Goal: Information Seeking & Learning: Learn about a topic

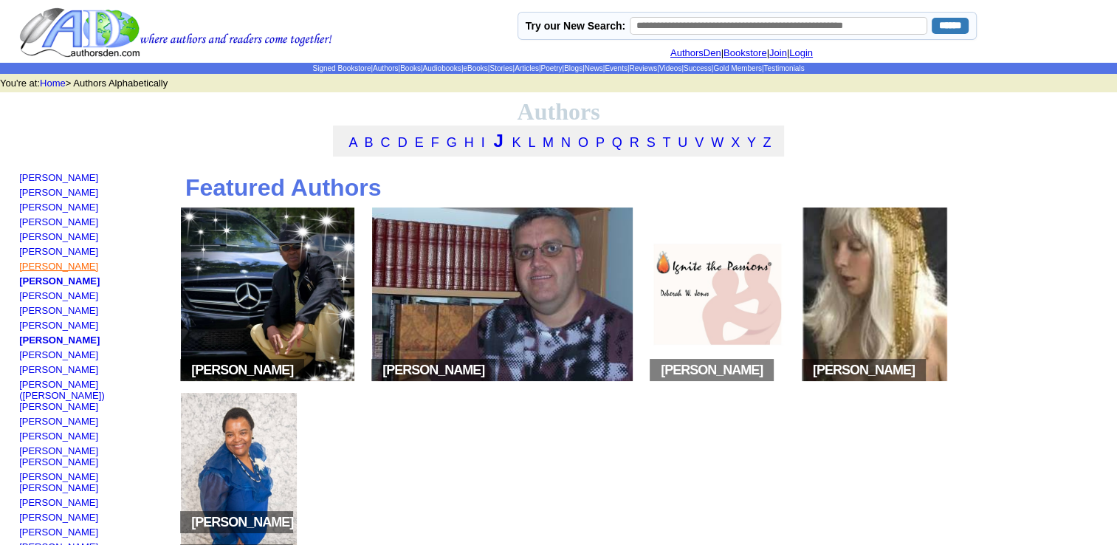
click at [77, 272] on link "[PERSON_NAME]" at bounding box center [58, 266] width 79 height 11
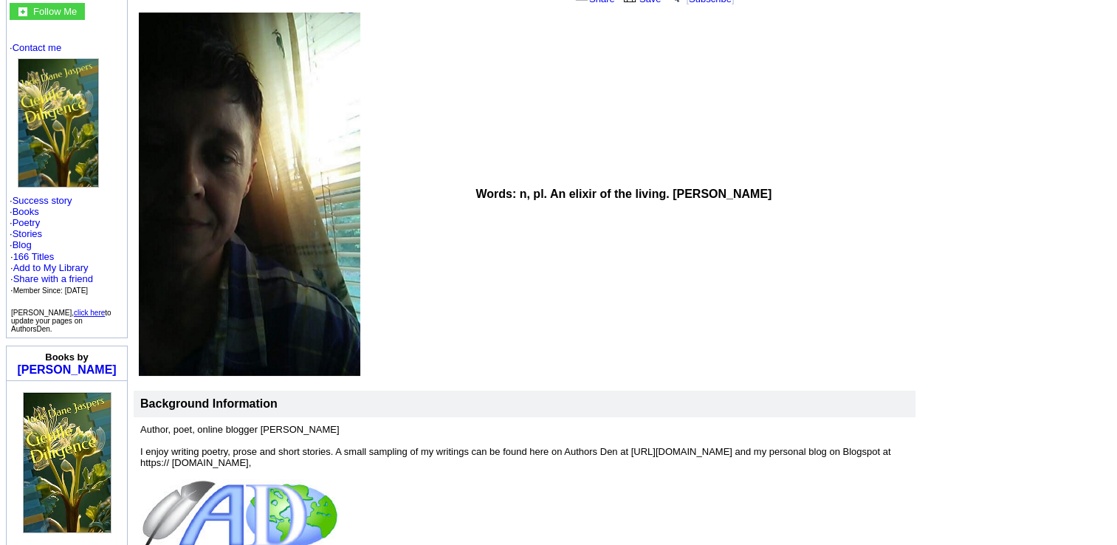
scroll to position [146, 0]
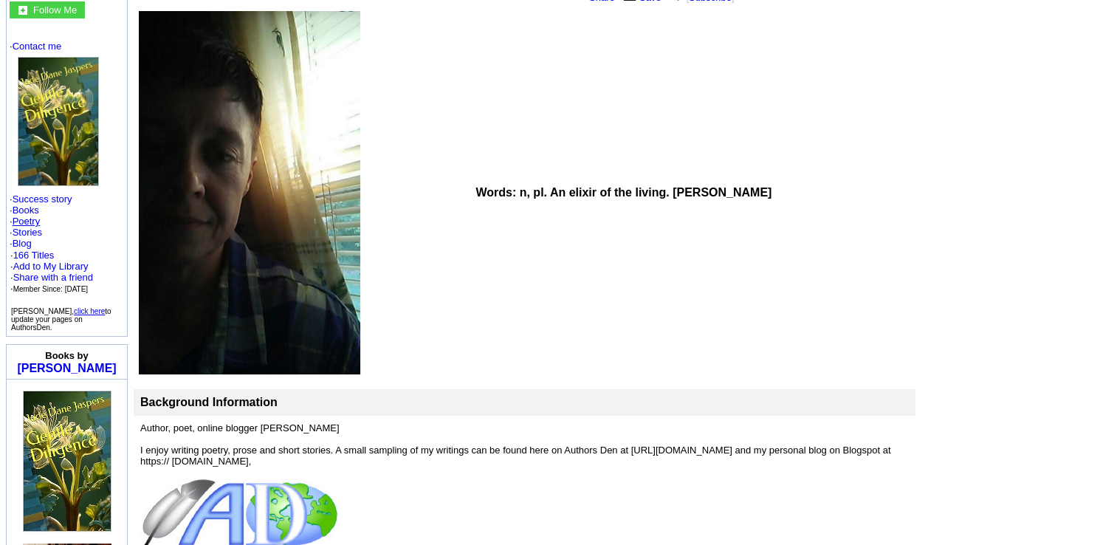
click at [35, 216] on link "Poetry" at bounding box center [27, 221] width 28 height 11
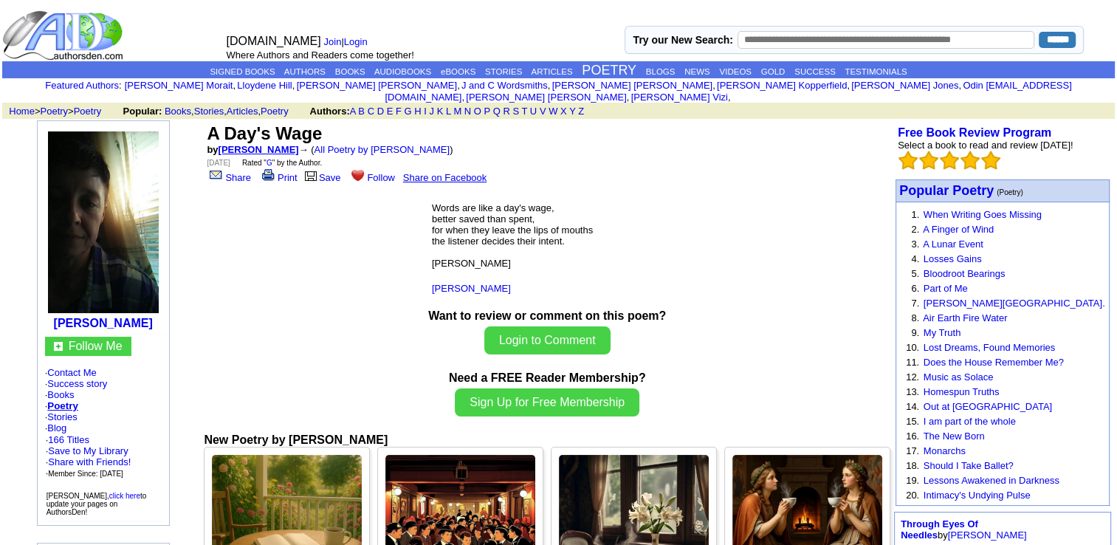
click at [283, 144] on link "[PERSON_NAME]" at bounding box center [259, 149] width 80 height 11
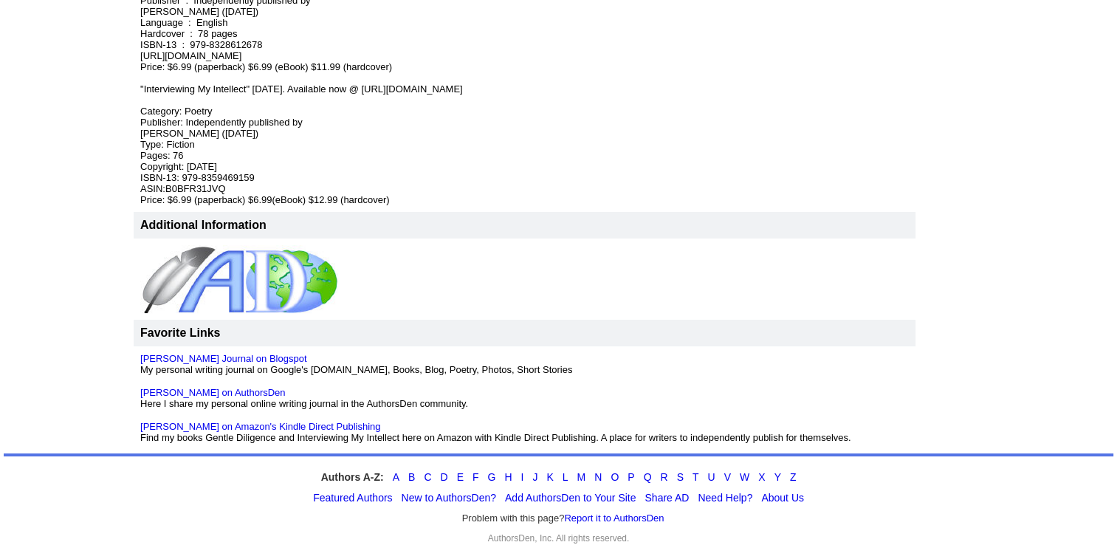
scroll to position [950, 0]
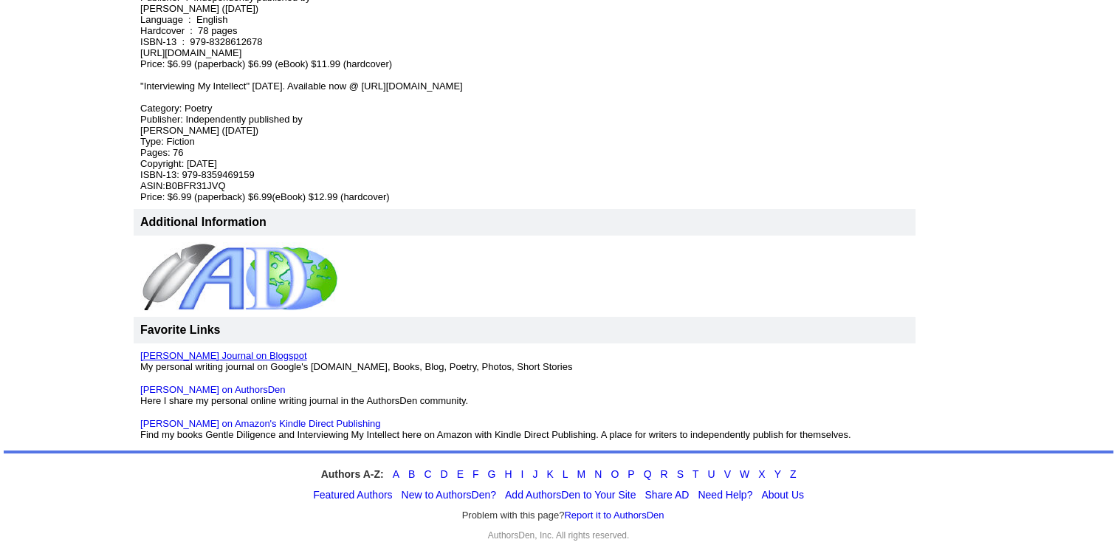
click at [267, 350] on link "Jade Jaspers Journal on Blogspot" at bounding box center [223, 355] width 166 height 11
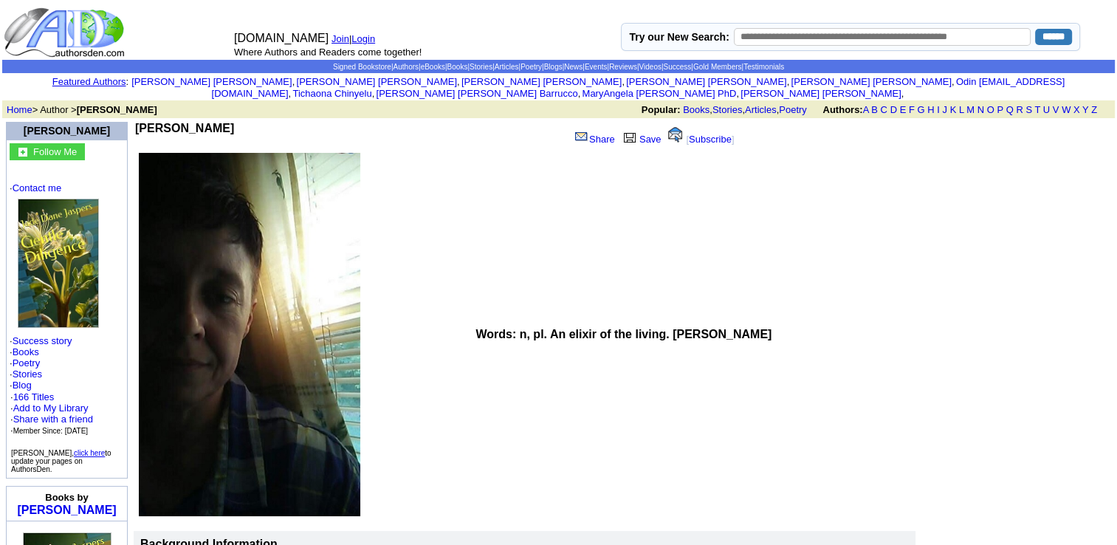
scroll to position [0, 0]
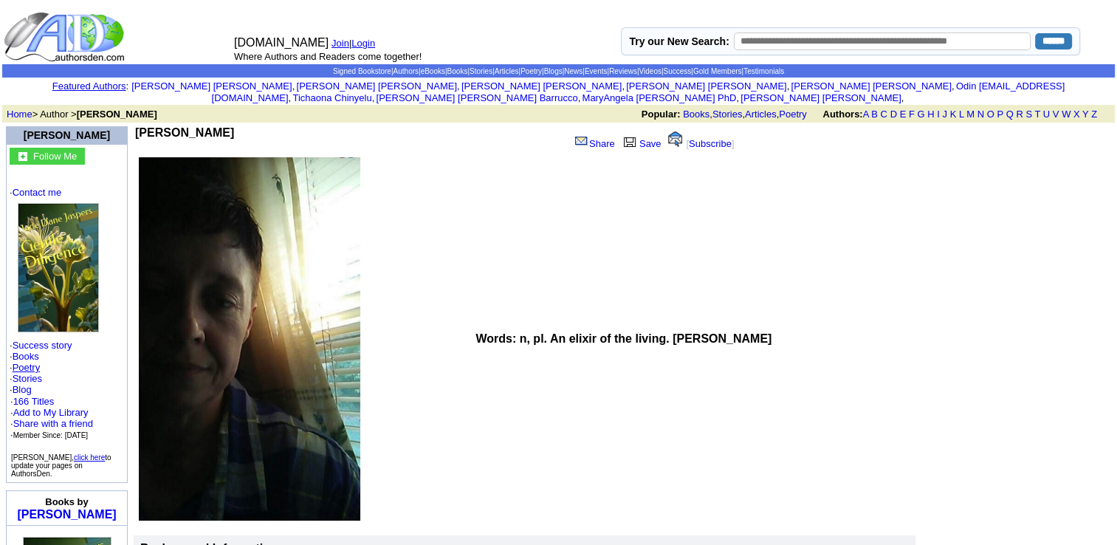
click at [38, 362] on link "Poetry" at bounding box center [27, 367] width 28 height 11
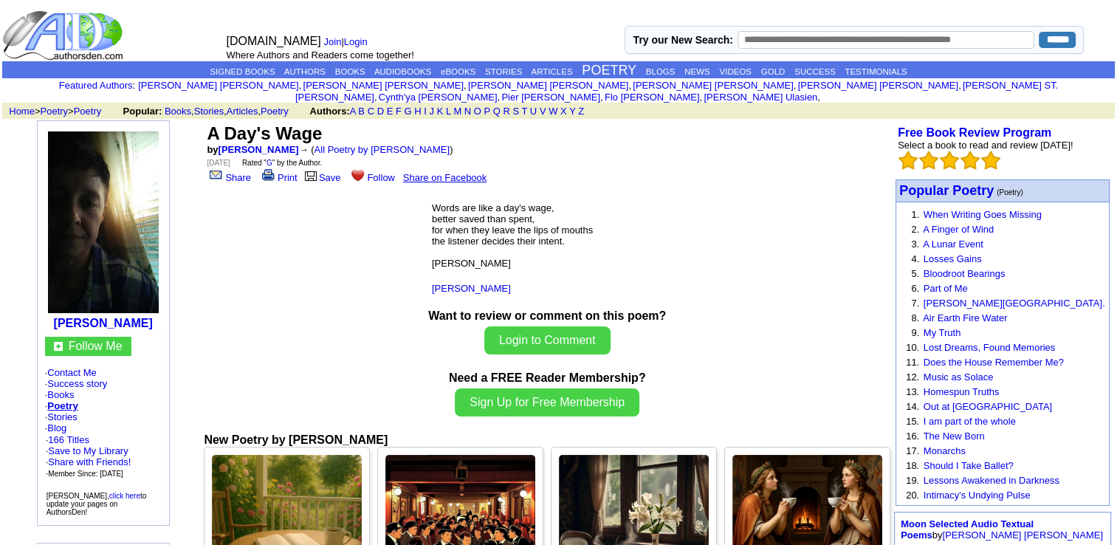
drag, startPoint x: 434, startPoint y: 197, endPoint x: 543, endPoint y: 255, distance: 123.5
click at [543, 255] on p "Words are like a day's wage, better saved than spent, for when they leave the l…" at bounding box center [547, 235] width 231 height 89
copy font "Words are like a day's wage, better saved than spent, for when they leave the l…"
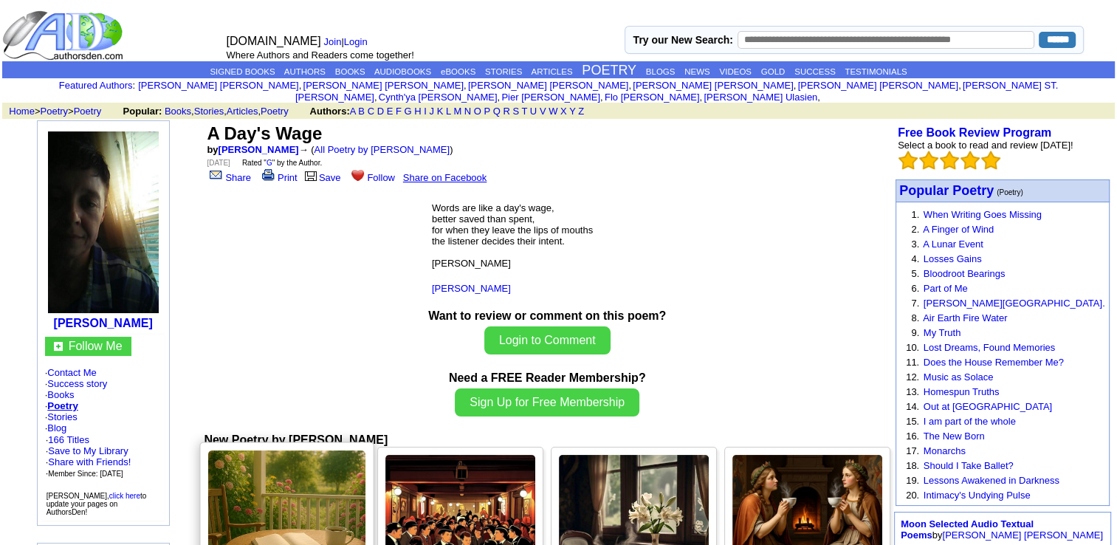
click at [296, 501] on img at bounding box center [286, 527] width 157 height 155
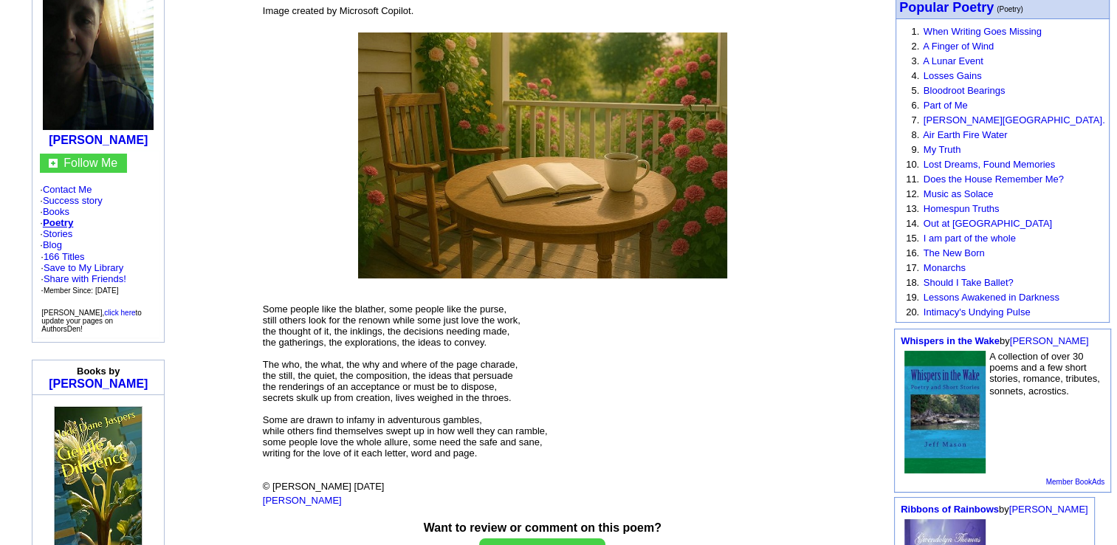
scroll to position [185, 0]
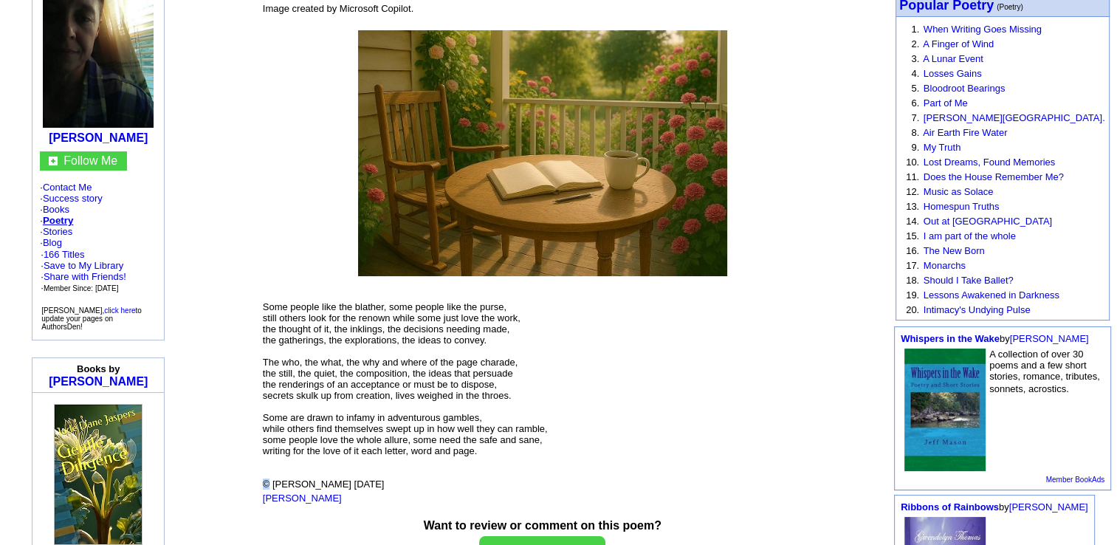
click at [264, 475] on font "Some people like the blather, some people like the purse, still others look for…" at bounding box center [405, 395] width 285 height 188
copy font "©"
click at [594, 427] on p "Some people like the blather, some people like the purse, still others look for…" at bounding box center [543, 384] width 560 height 210
click at [347, 52] on td at bounding box center [542, 146] width 561 height 261
